Goal: Task Accomplishment & Management: Manage account settings

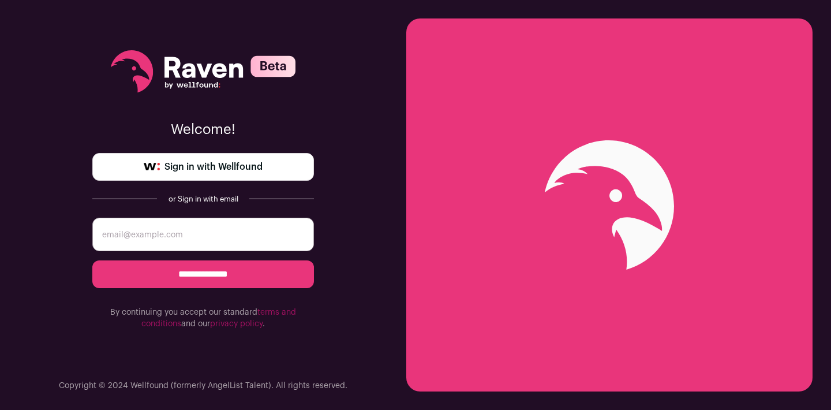
click at [268, 239] on input "email" at bounding box center [203, 234] width 222 height 33
type input "ruben_guzman1020@hotmail.com"
click at [196, 165] on span "Sign in with Wellfound" at bounding box center [213, 167] width 98 height 14
click at [180, 272] on input "**********" at bounding box center [203, 274] width 222 height 28
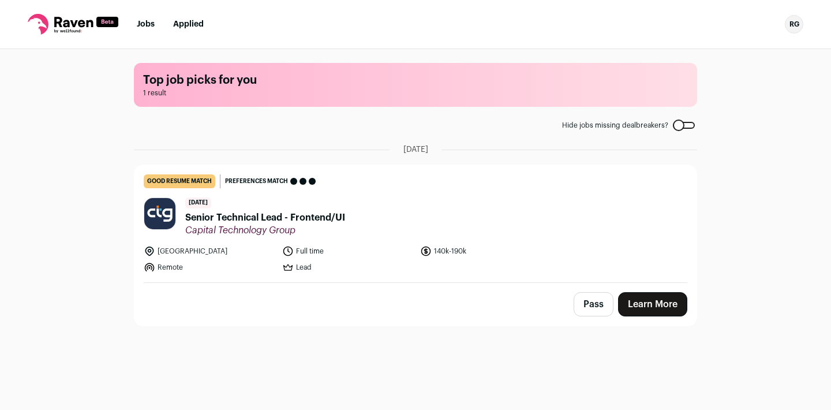
click at [256, 217] on span "Senior Technical Lead - Frontend/UI" at bounding box center [265, 218] width 160 height 14
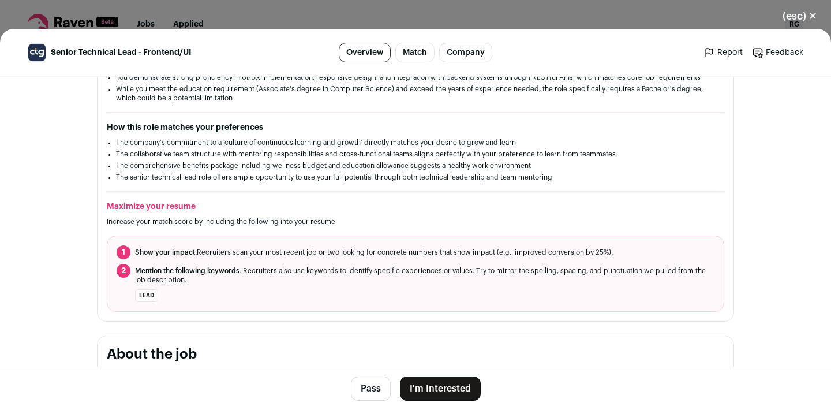
scroll to position [278, 0]
